Goal: Information Seeking & Learning: Learn about a topic

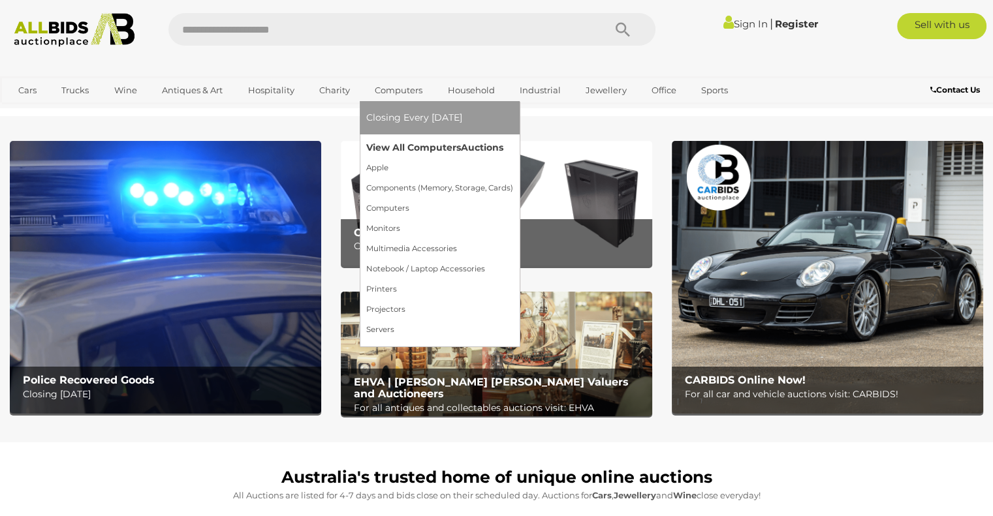
click at [407, 146] on link "View All Computers Auctions" at bounding box center [439, 148] width 147 height 20
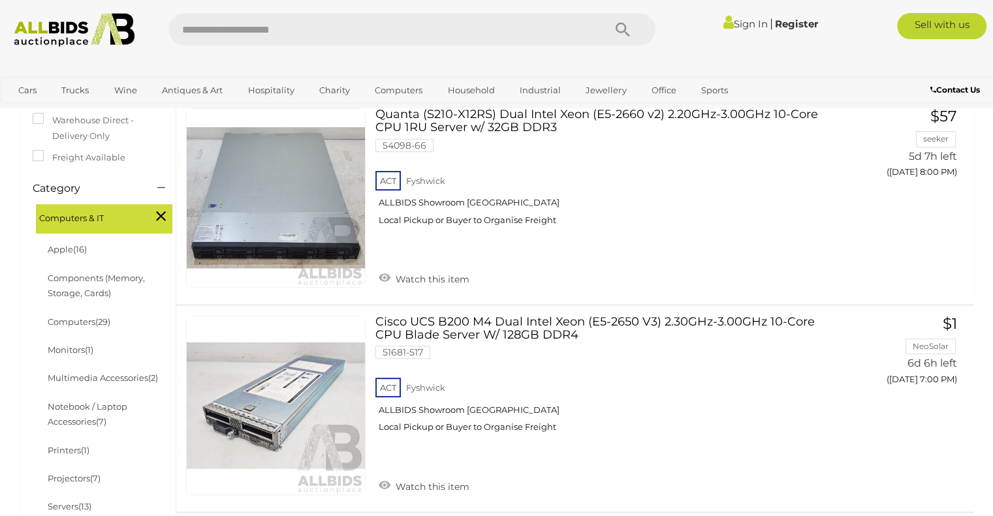
scroll to position [261, 0]
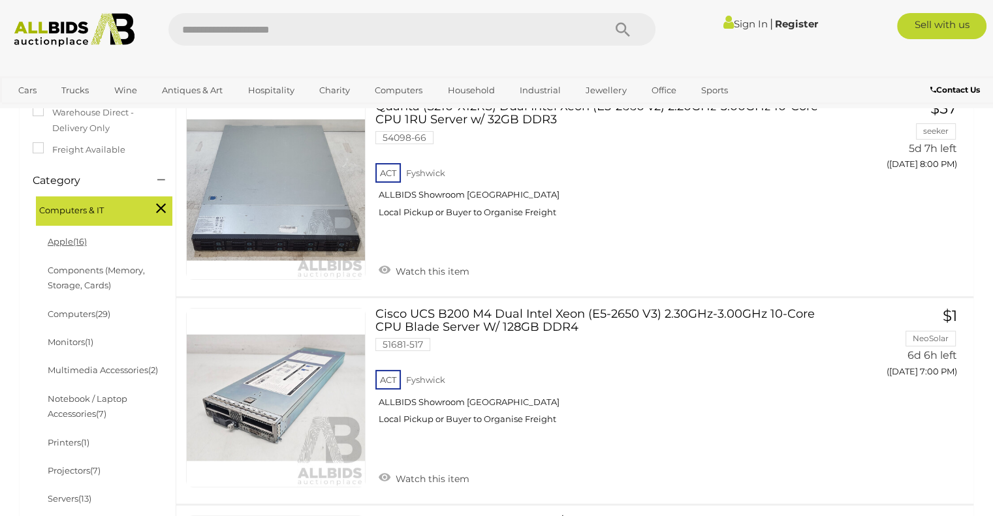
click at [72, 243] on link "Apple (16)" at bounding box center [67, 241] width 39 height 10
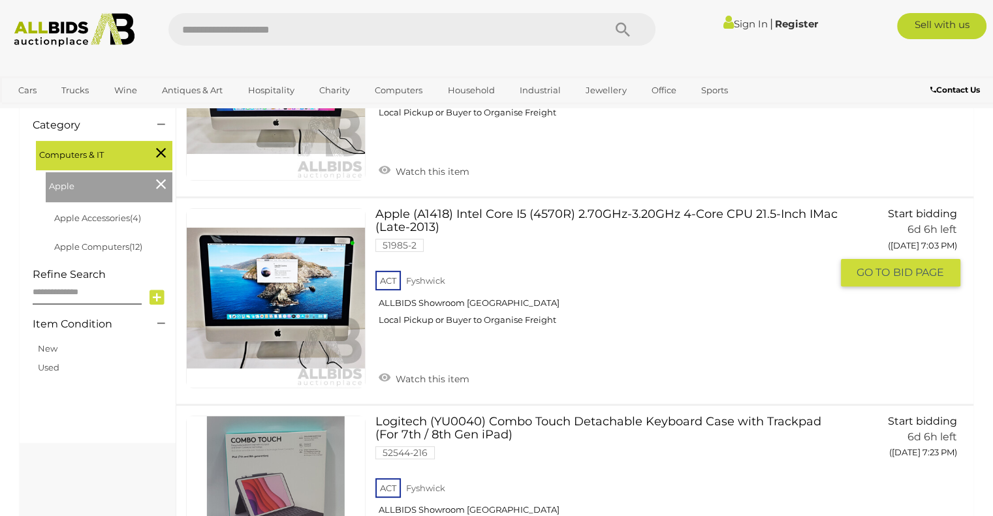
scroll to position [326, 0]
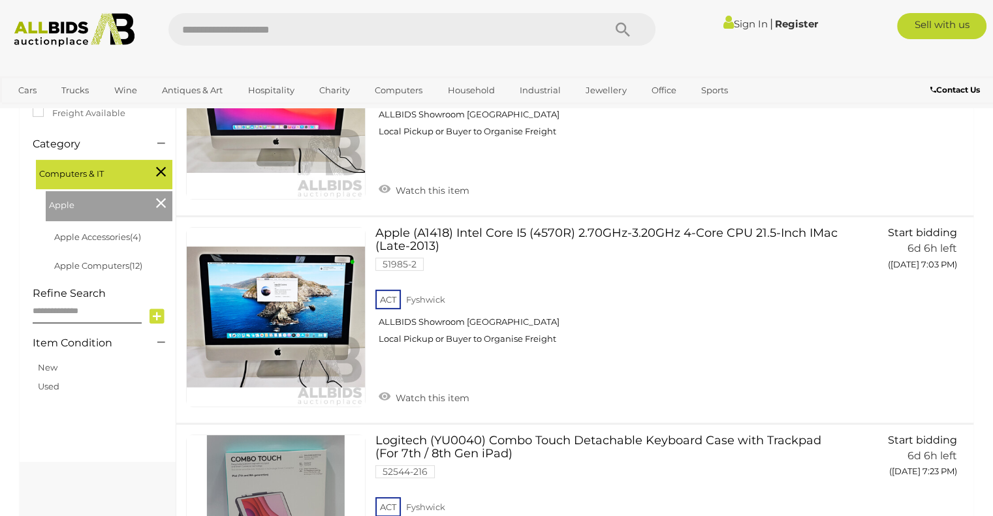
click at [157, 204] on icon at bounding box center [161, 203] width 10 height 17
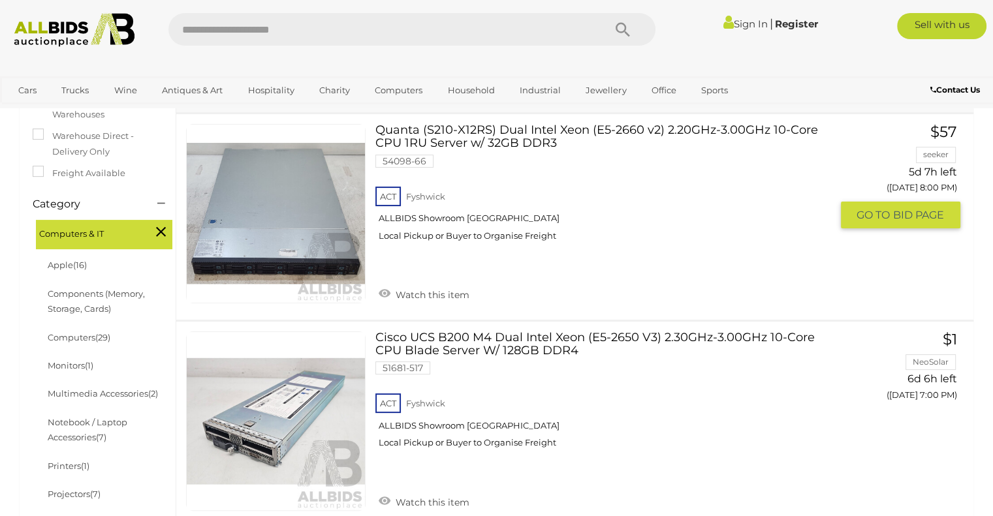
scroll to position [261, 0]
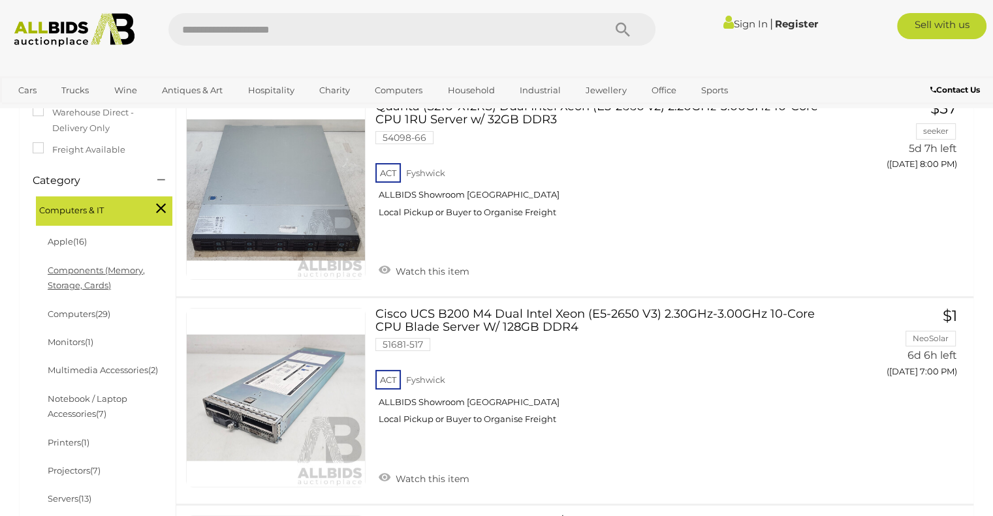
click at [73, 269] on link "Components (Memory, Storage, Cards)" at bounding box center [96, 277] width 97 height 25
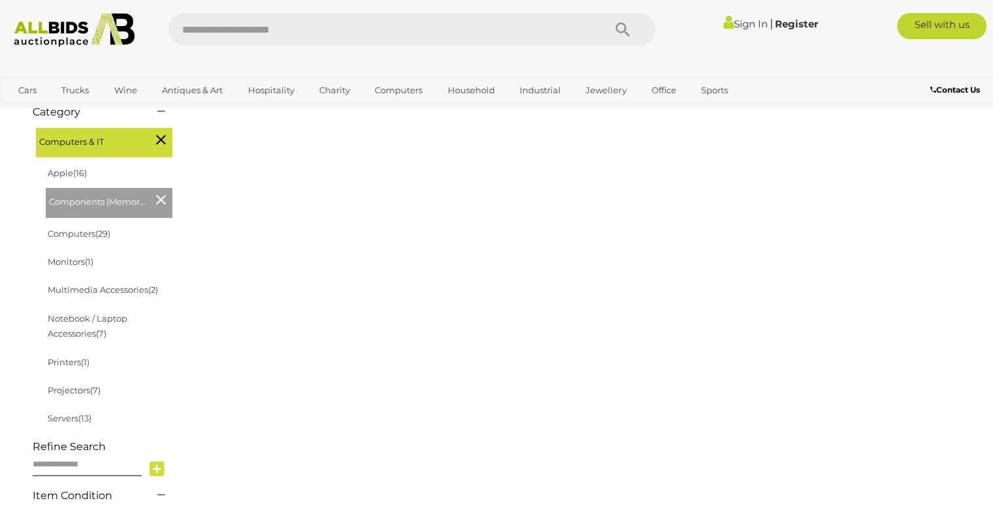
scroll to position [392, 0]
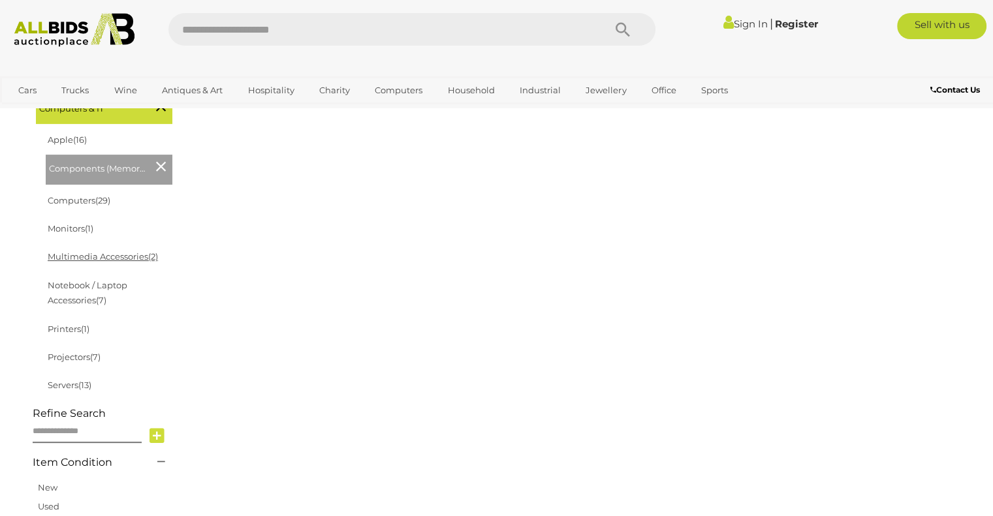
click at [118, 256] on link "Multimedia Accessories (2)" at bounding box center [103, 256] width 110 height 10
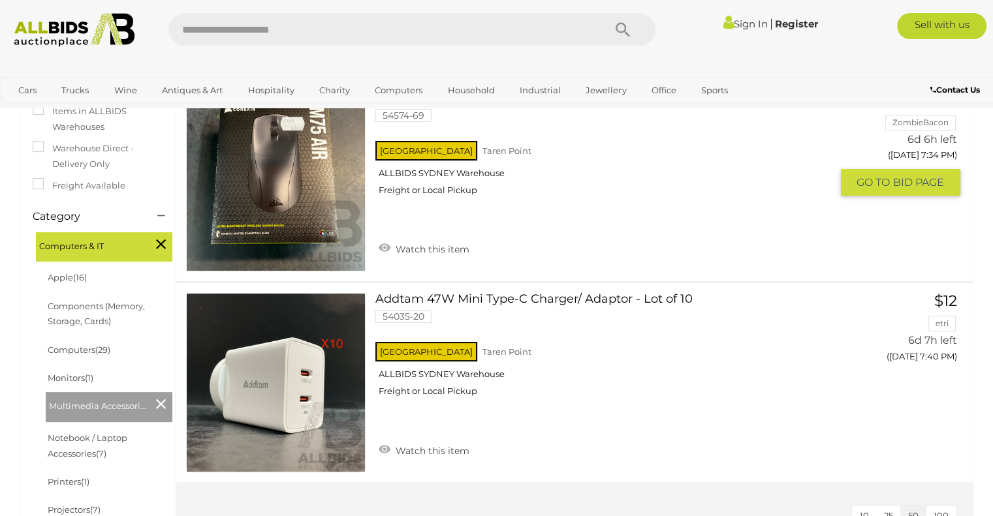
scroll to position [326, 0]
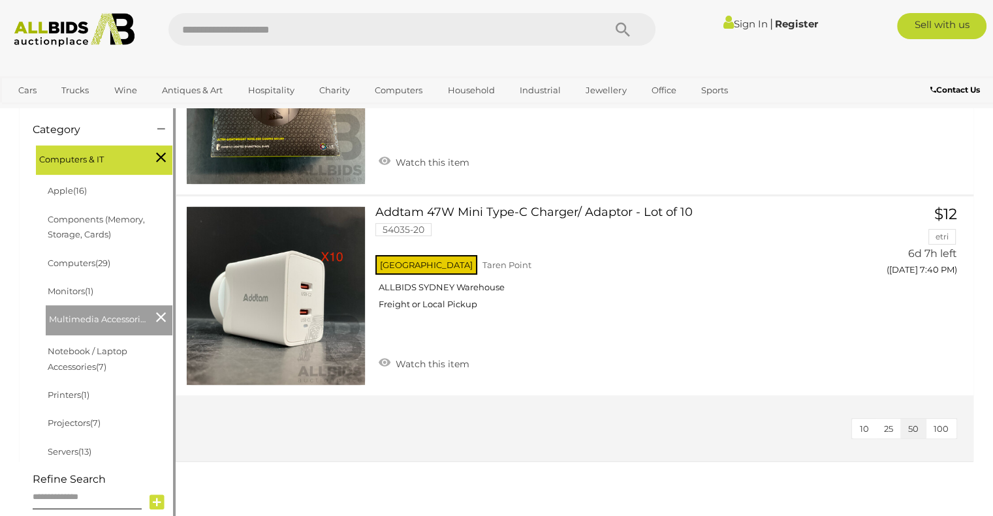
click at [162, 319] on icon at bounding box center [161, 317] width 10 height 17
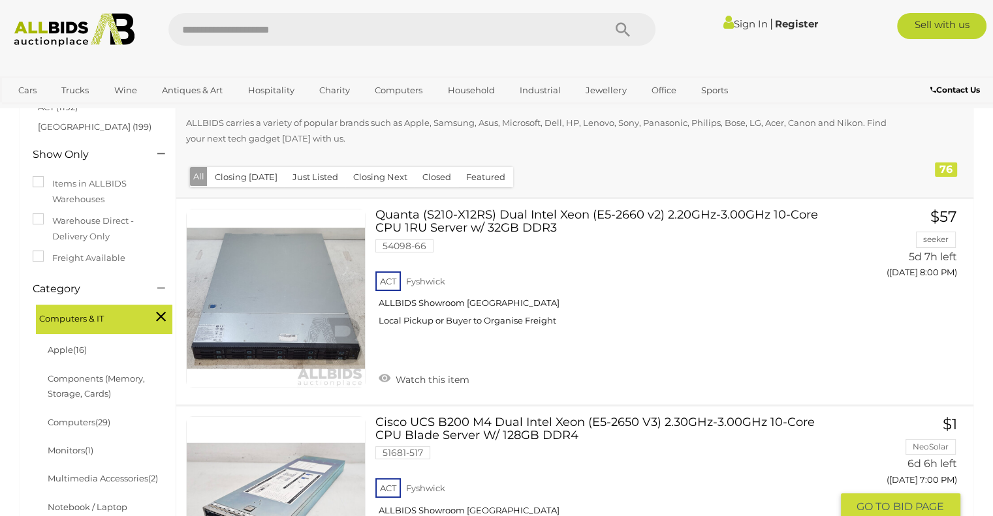
scroll to position [326, 0]
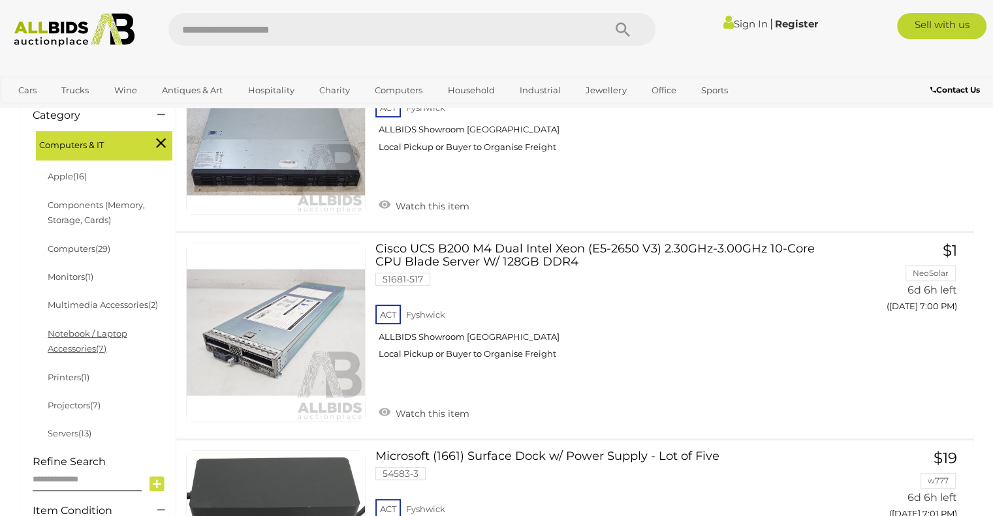
click at [80, 334] on link "Notebook / Laptop Accessories (7)" at bounding box center [88, 340] width 80 height 25
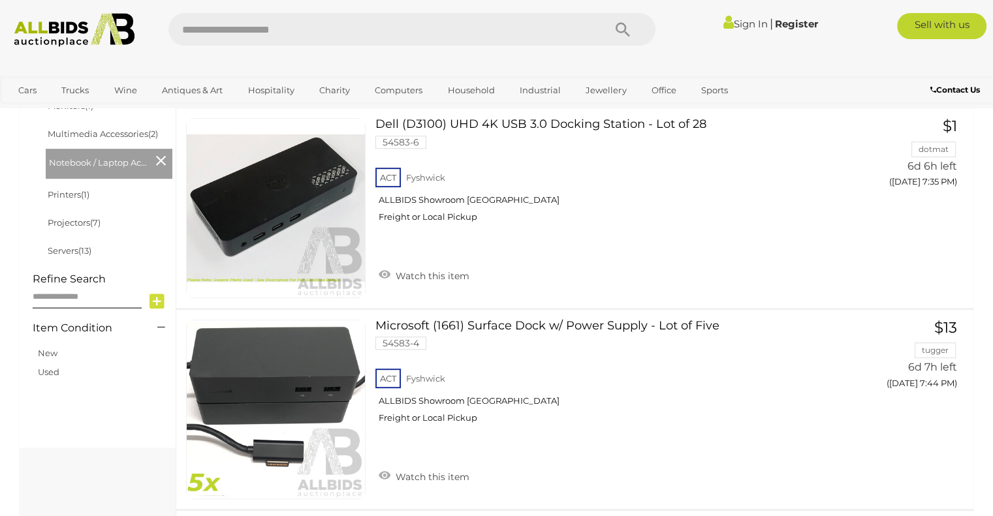
scroll to position [457, 0]
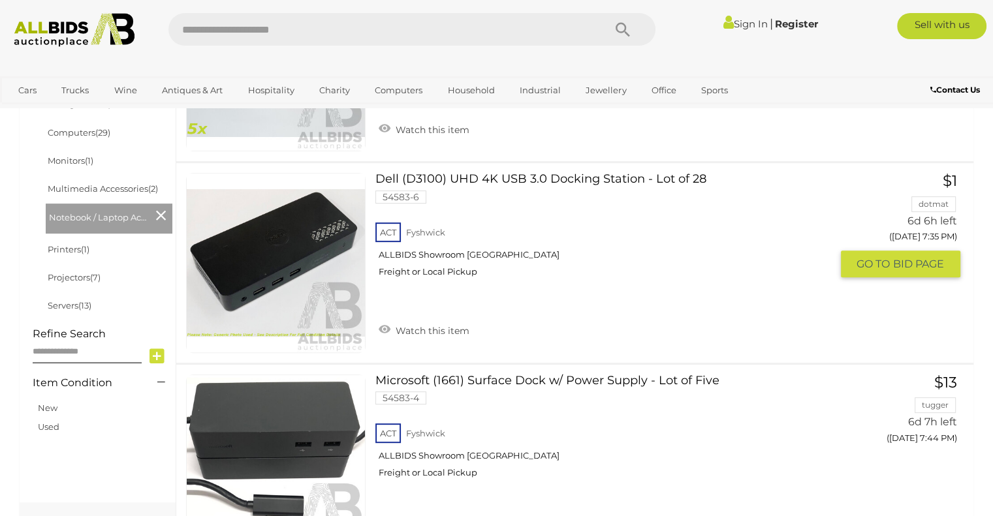
click at [166, 229] on div "Dell (D3100) UHD 4K USB 3.0 Docking Station - Lot of 28 54583-6 ACT Fyshwick Fr…" at bounding box center [574, 262] width 817 height 199
click at [159, 224] on icon at bounding box center [161, 215] width 10 height 17
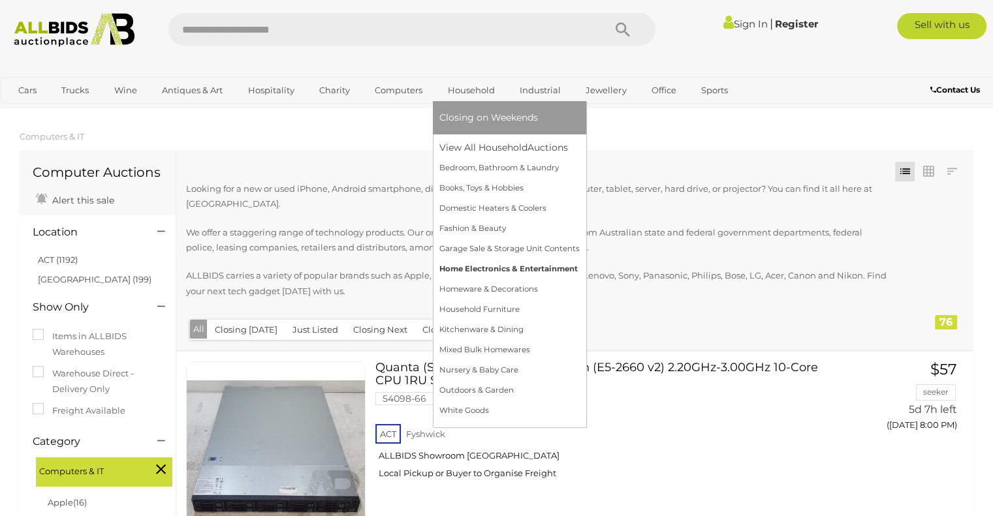
click at [476, 269] on link "Home Electronics & Entertainment" at bounding box center [509, 269] width 140 height 20
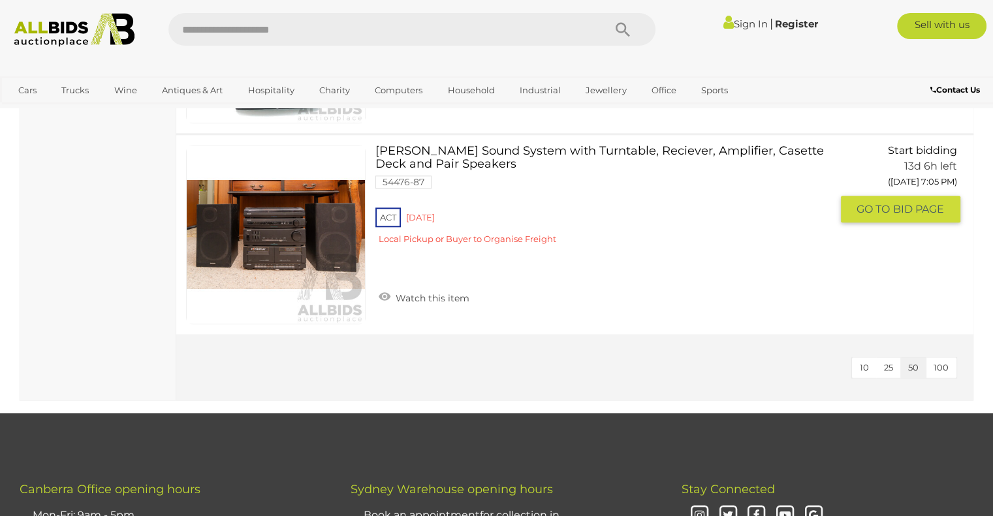
scroll to position [6397, 0]
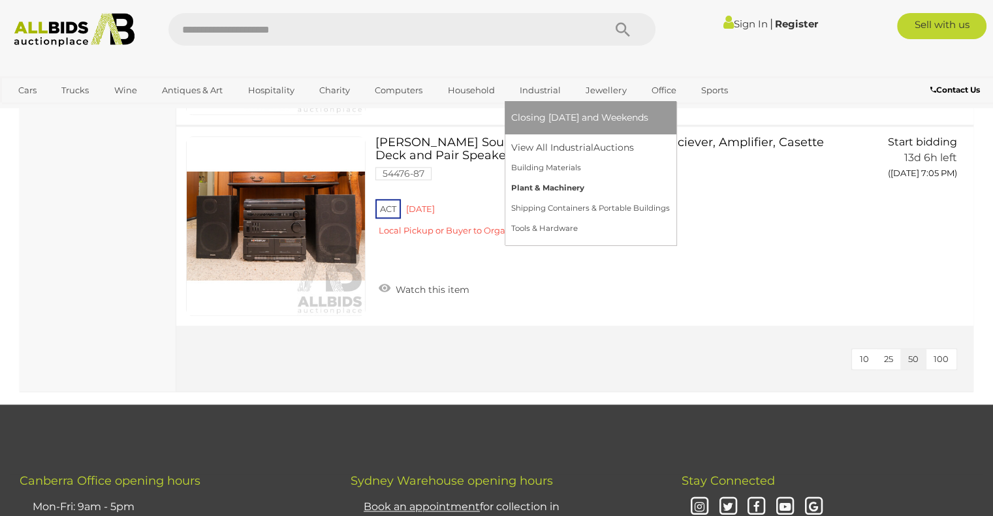
click at [551, 187] on link "Plant & Machinery" at bounding box center [590, 188] width 159 height 20
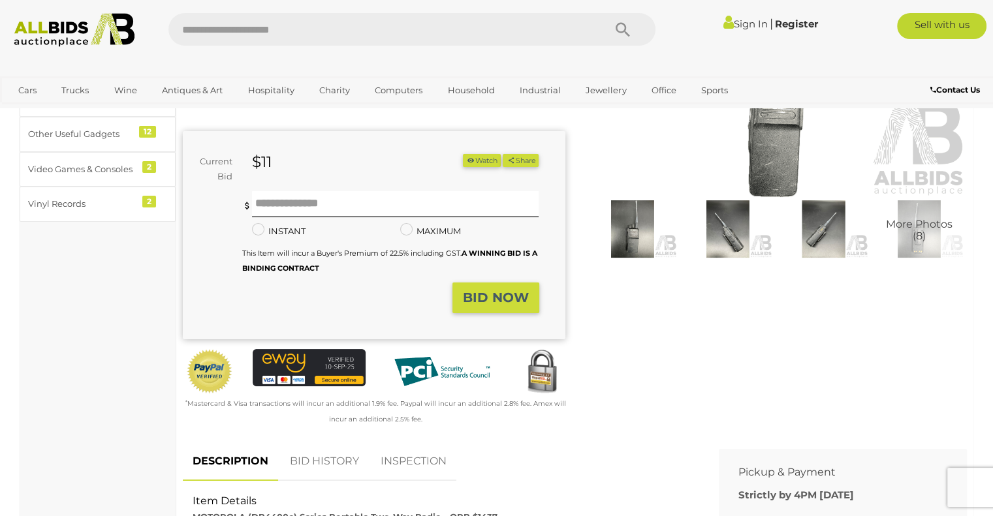
scroll to position [65, 0]
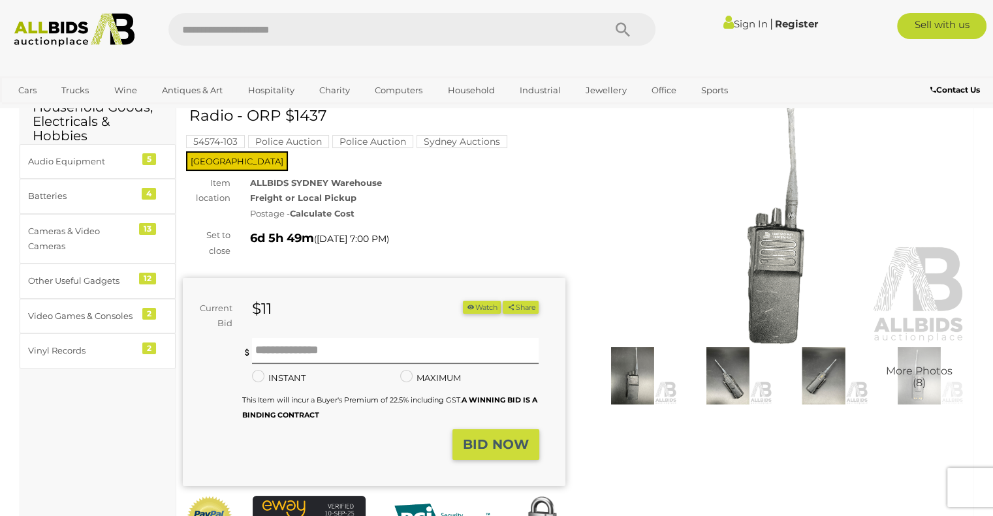
click at [776, 251] on img at bounding box center [776, 221] width 383 height 246
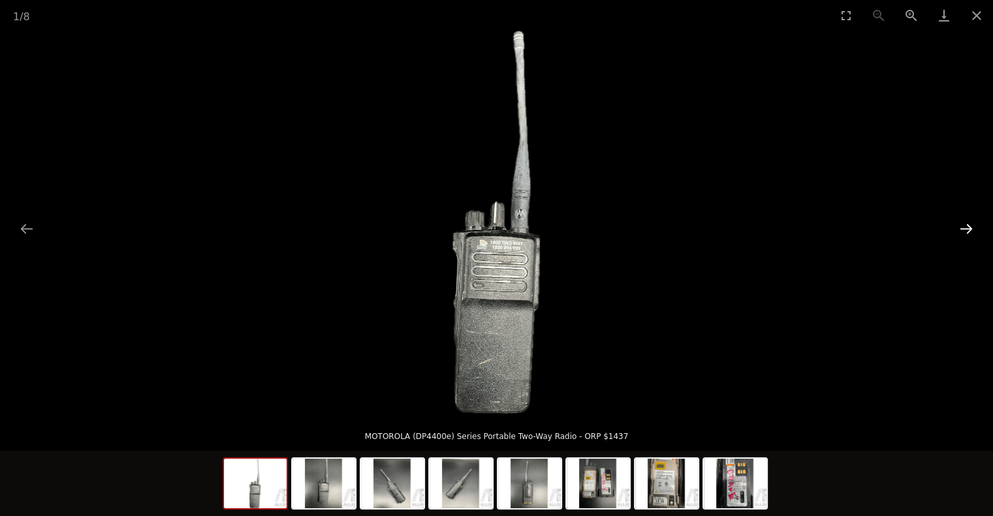
click at [963, 227] on button "Next slide" at bounding box center [965, 228] width 27 height 25
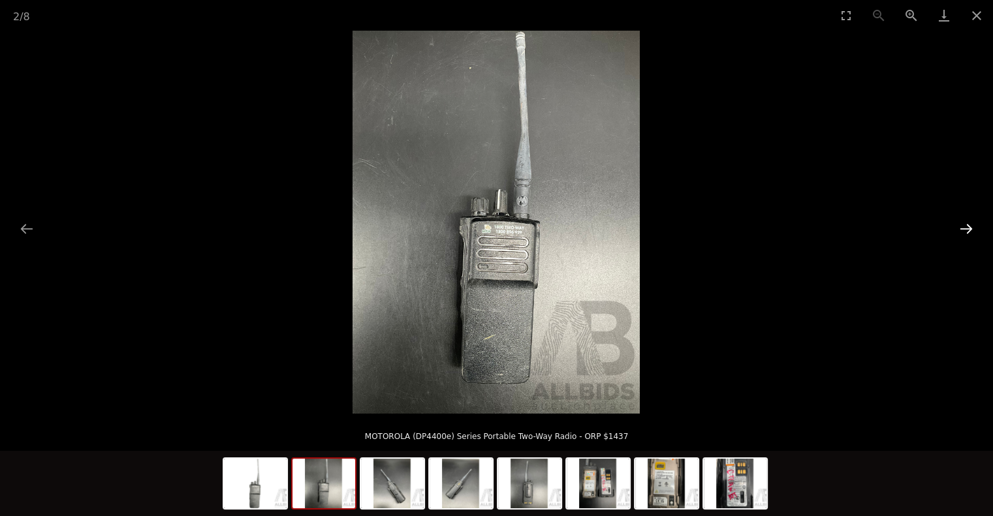
click at [963, 227] on button "Next slide" at bounding box center [965, 228] width 27 height 25
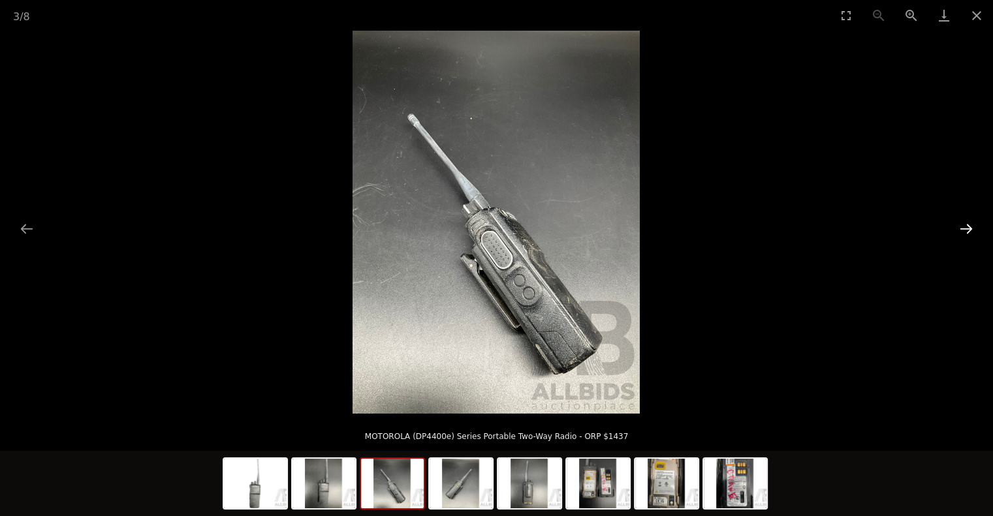
click at [963, 227] on button "Next slide" at bounding box center [965, 228] width 27 height 25
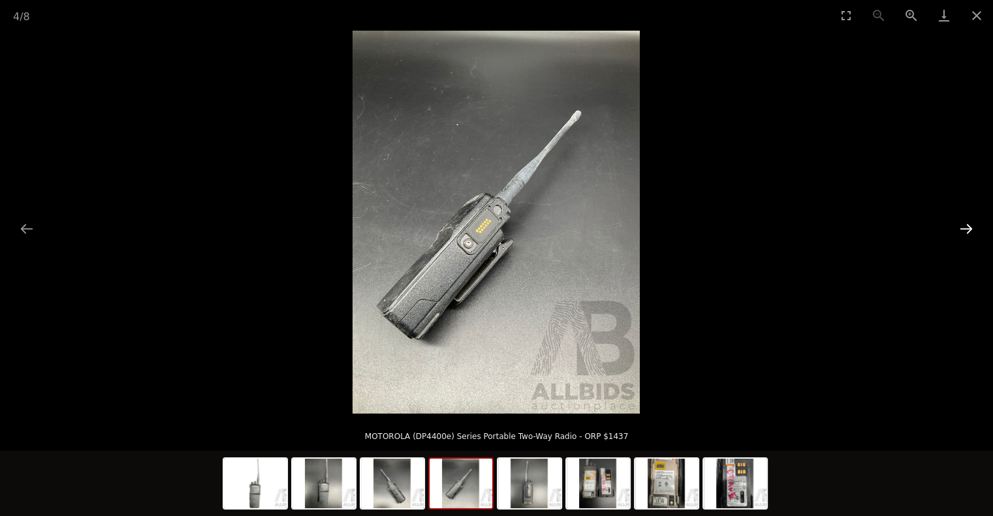
click at [963, 227] on button "Next slide" at bounding box center [965, 228] width 27 height 25
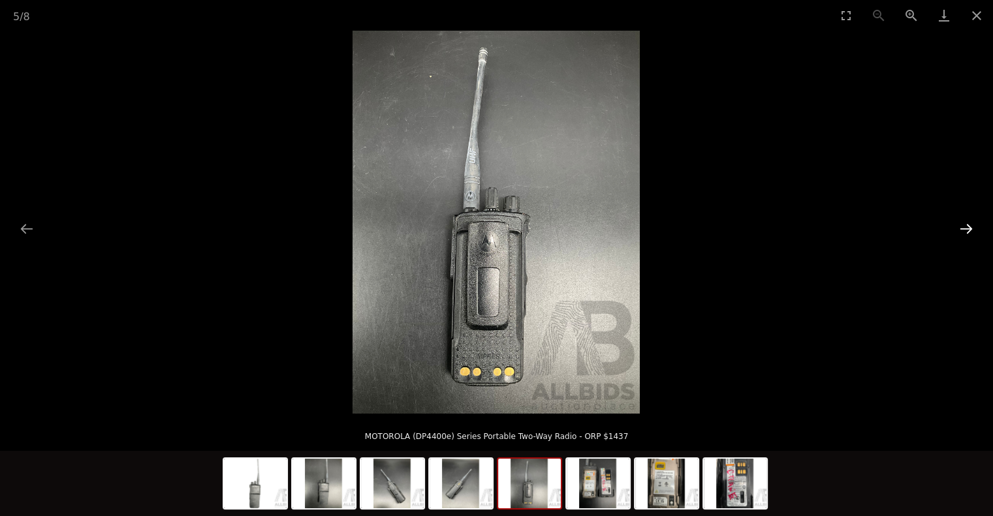
click at [963, 227] on button "Next slide" at bounding box center [965, 228] width 27 height 25
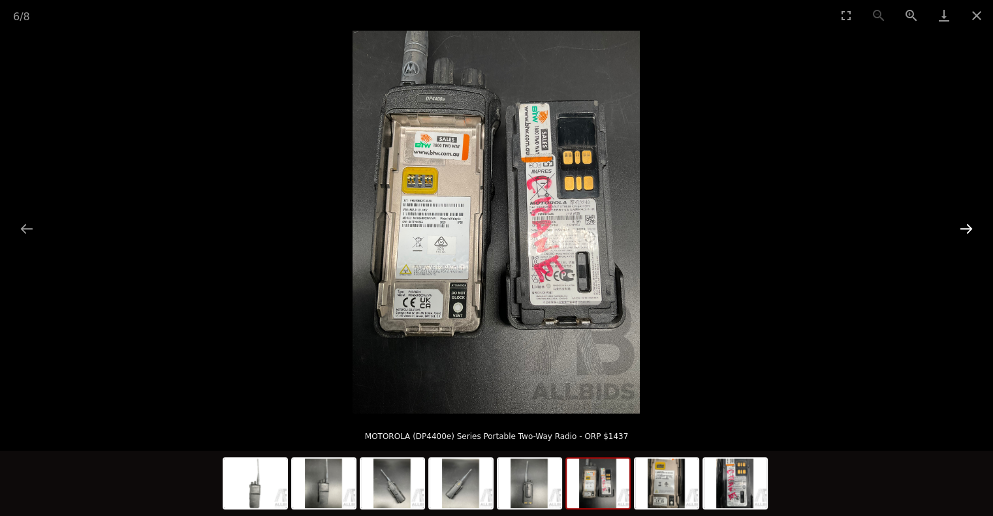
click at [963, 227] on button "Next slide" at bounding box center [965, 228] width 27 height 25
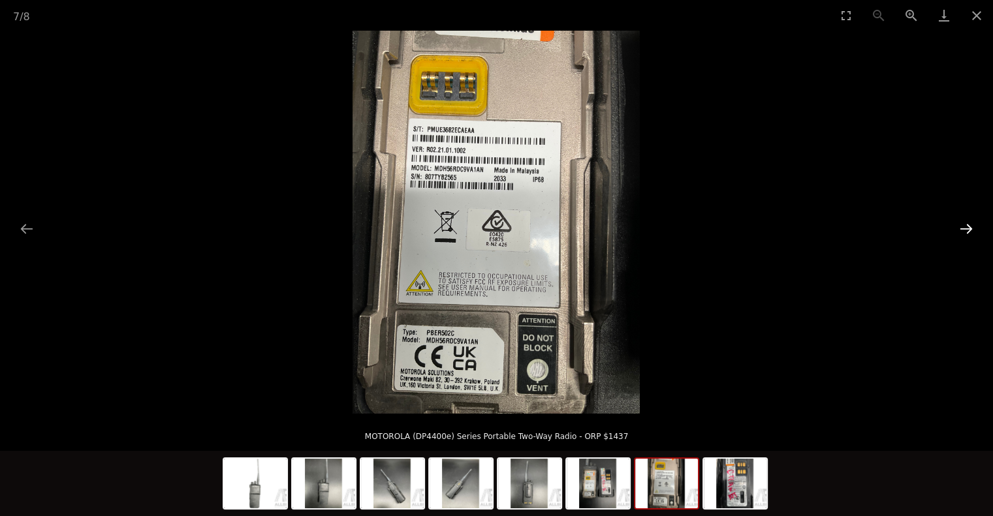
click at [963, 227] on button "Next slide" at bounding box center [965, 228] width 27 height 25
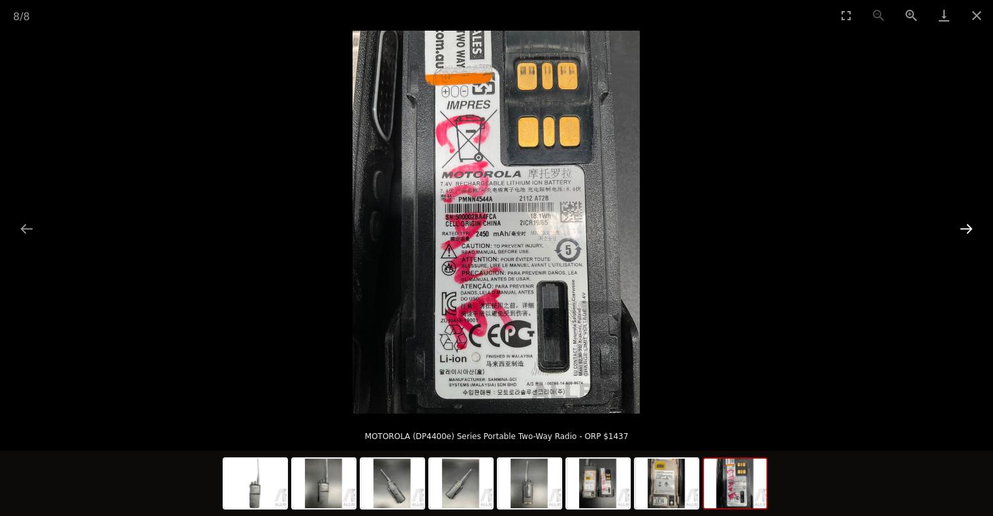
click at [963, 227] on button "Next slide" at bounding box center [965, 228] width 27 height 25
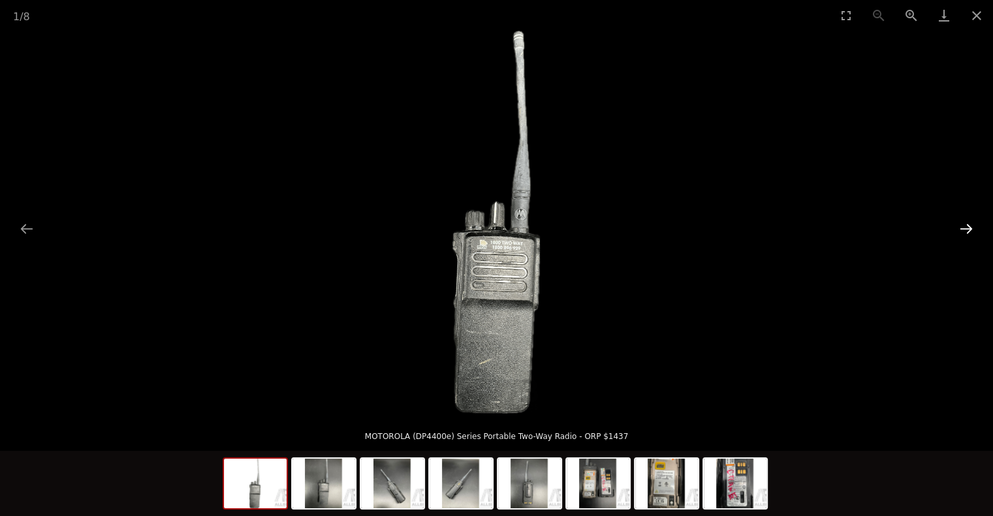
click at [963, 227] on button "Next slide" at bounding box center [965, 228] width 27 height 25
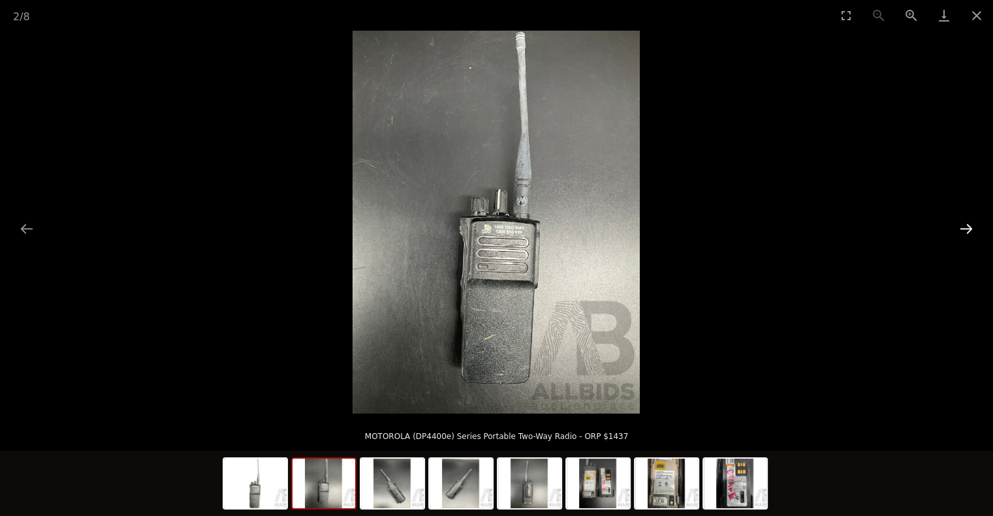
click at [963, 227] on button "Next slide" at bounding box center [965, 228] width 27 height 25
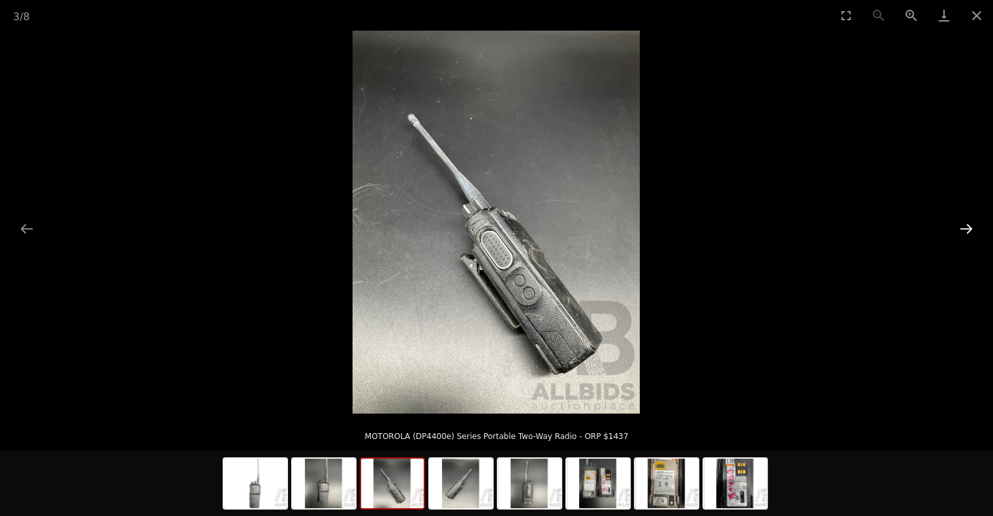
click at [963, 227] on button "Next slide" at bounding box center [965, 228] width 27 height 25
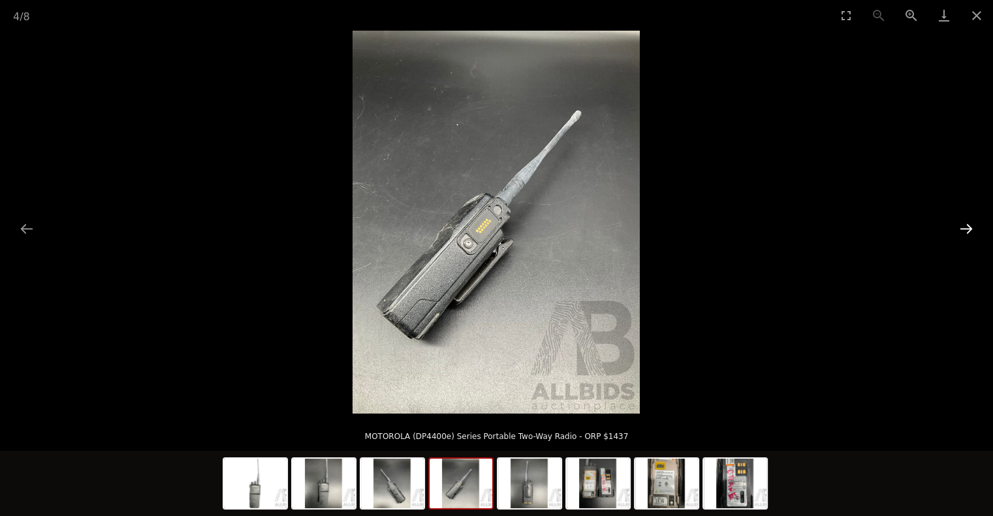
click at [963, 227] on button "Next slide" at bounding box center [965, 228] width 27 height 25
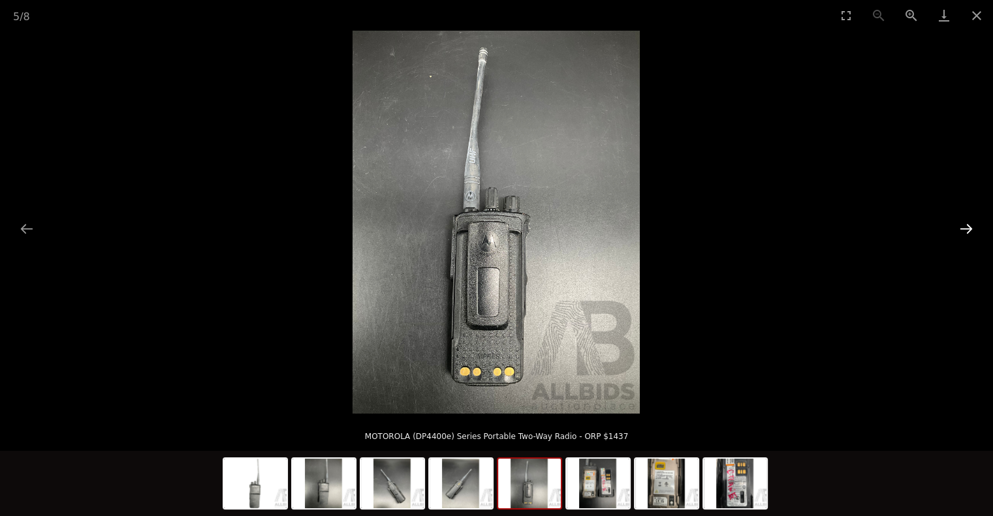
click at [963, 227] on button "Next slide" at bounding box center [965, 228] width 27 height 25
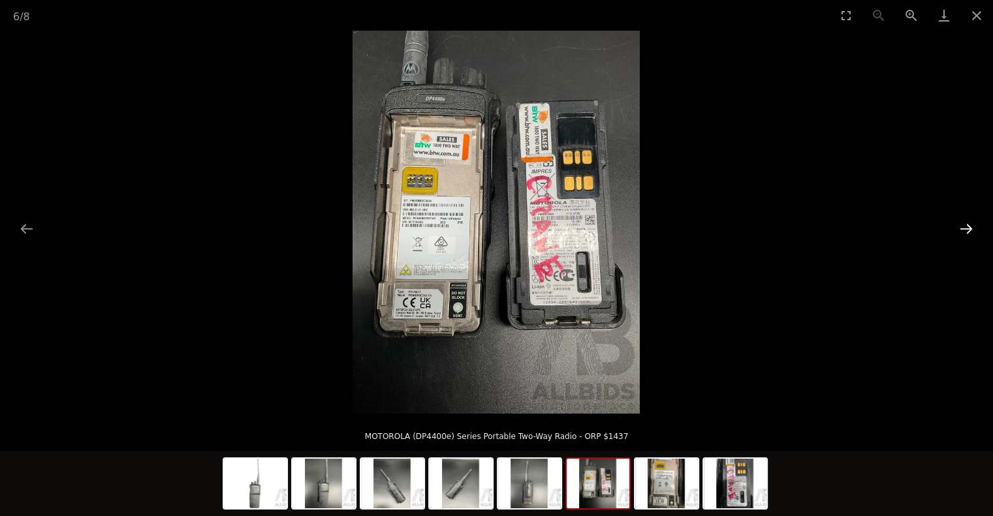
click at [963, 227] on button "Next slide" at bounding box center [965, 228] width 27 height 25
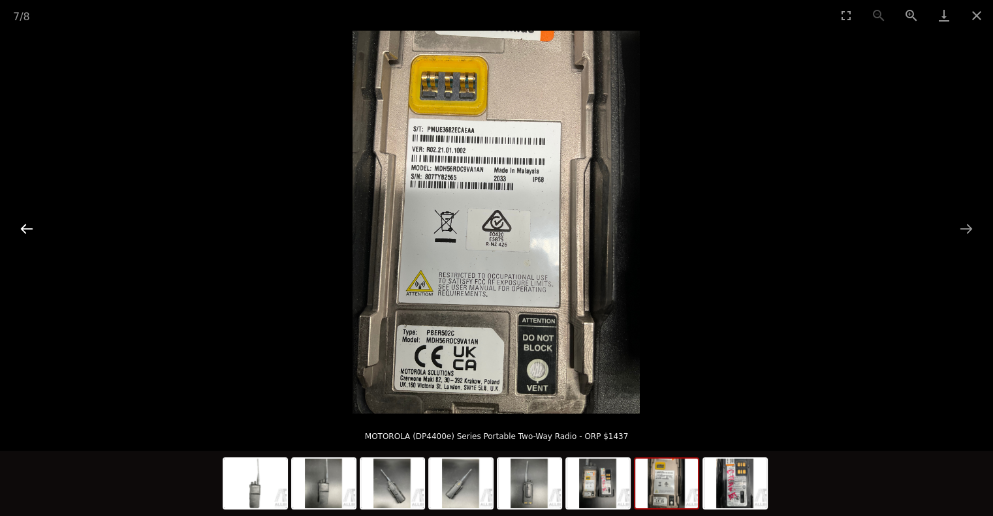
click at [24, 232] on button "Previous slide" at bounding box center [26, 228] width 27 height 25
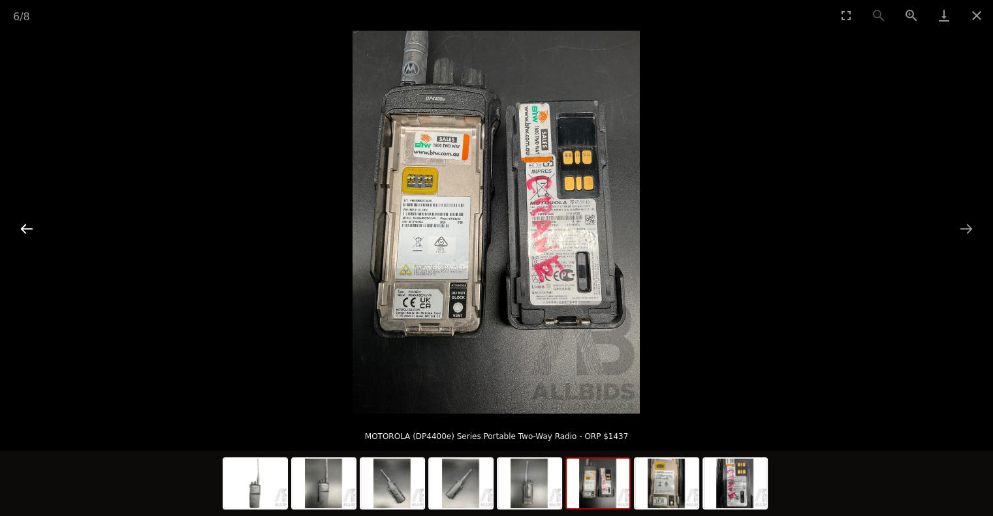
click at [24, 232] on button "Previous slide" at bounding box center [26, 228] width 27 height 25
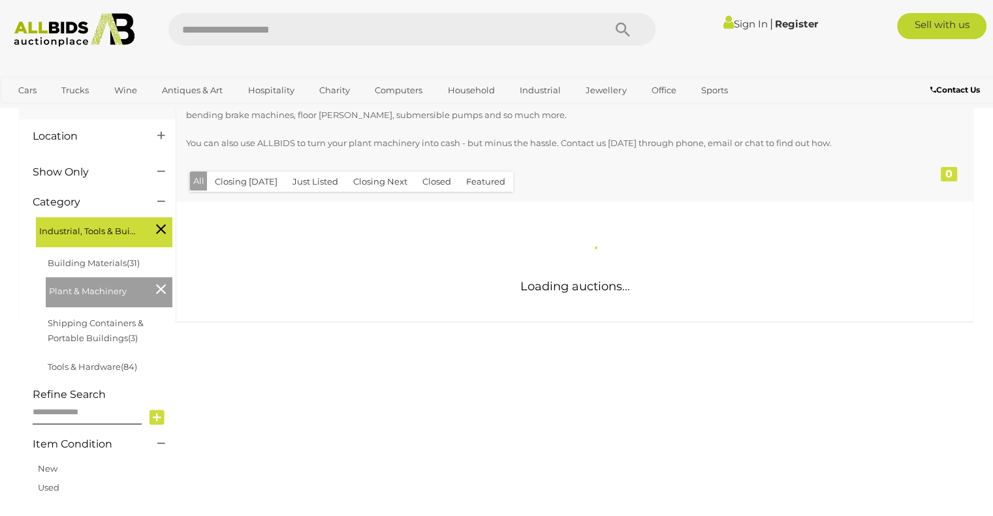
scroll to position [131, 0]
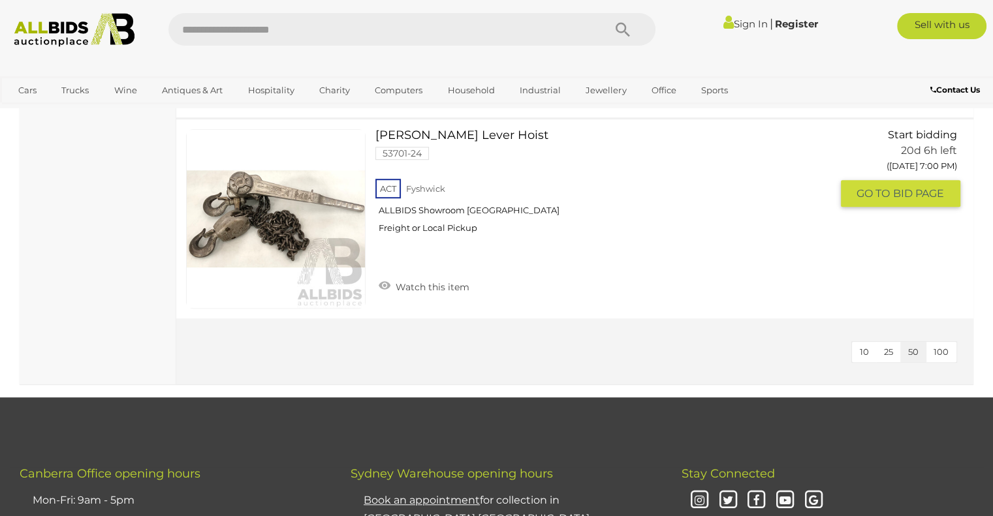
scroll to position [783, 0]
